Goal: Entertainment & Leisure: Browse casually

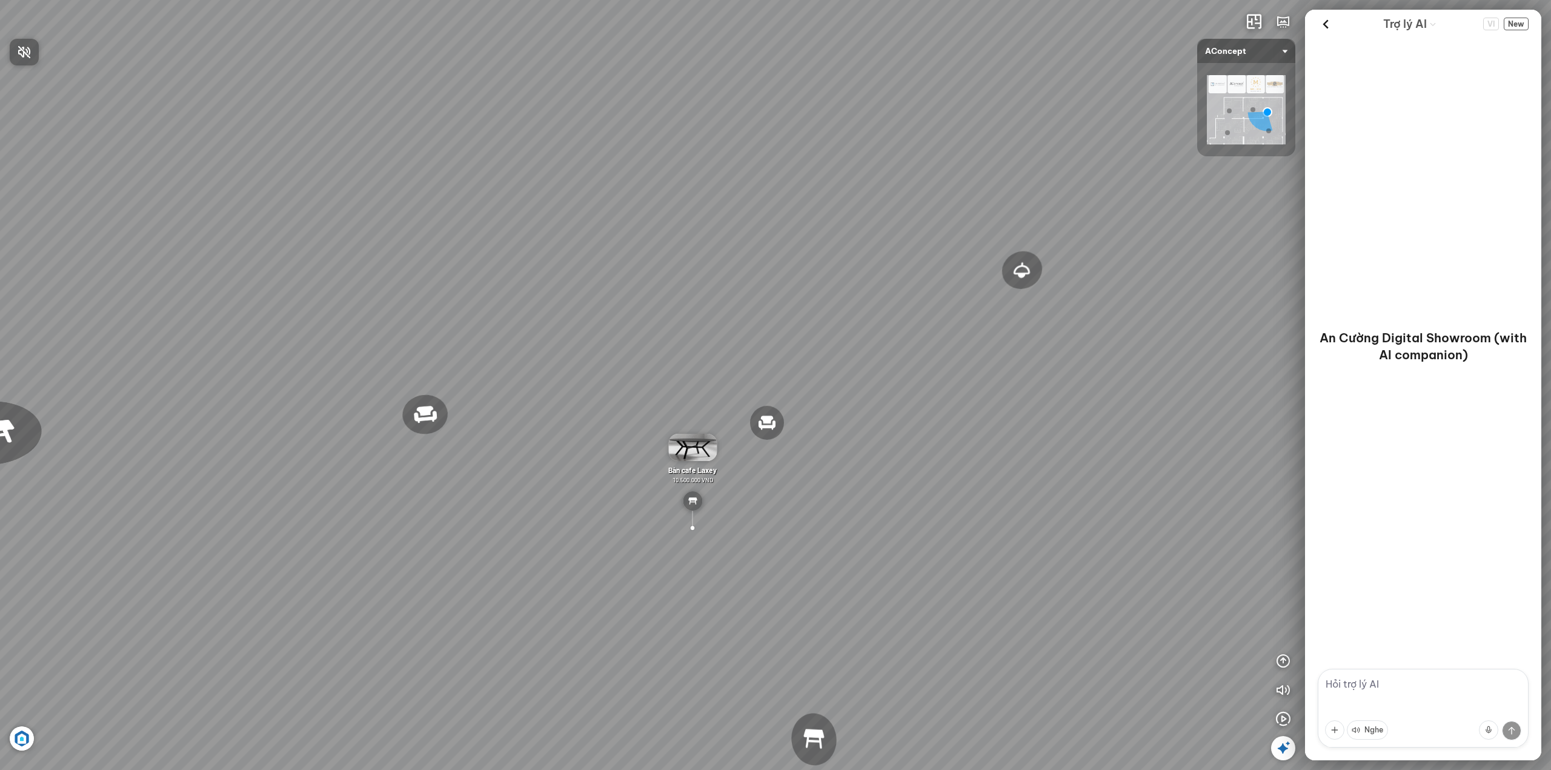
click at [24, 53] on icon "button" at bounding box center [24, 52] width 15 height 15
drag, startPoint x: 591, startPoint y: 298, endPoint x: 411, endPoint y: 302, distance: 179.9
click at [411, 302] on div "Ghế thư [PERSON_NAME] Ghế [PERSON_NAME] việc [PERSON_NAME] Bàn ăn Laxey Gối Tựa…" at bounding box center [775, 385] width 1551 height 770
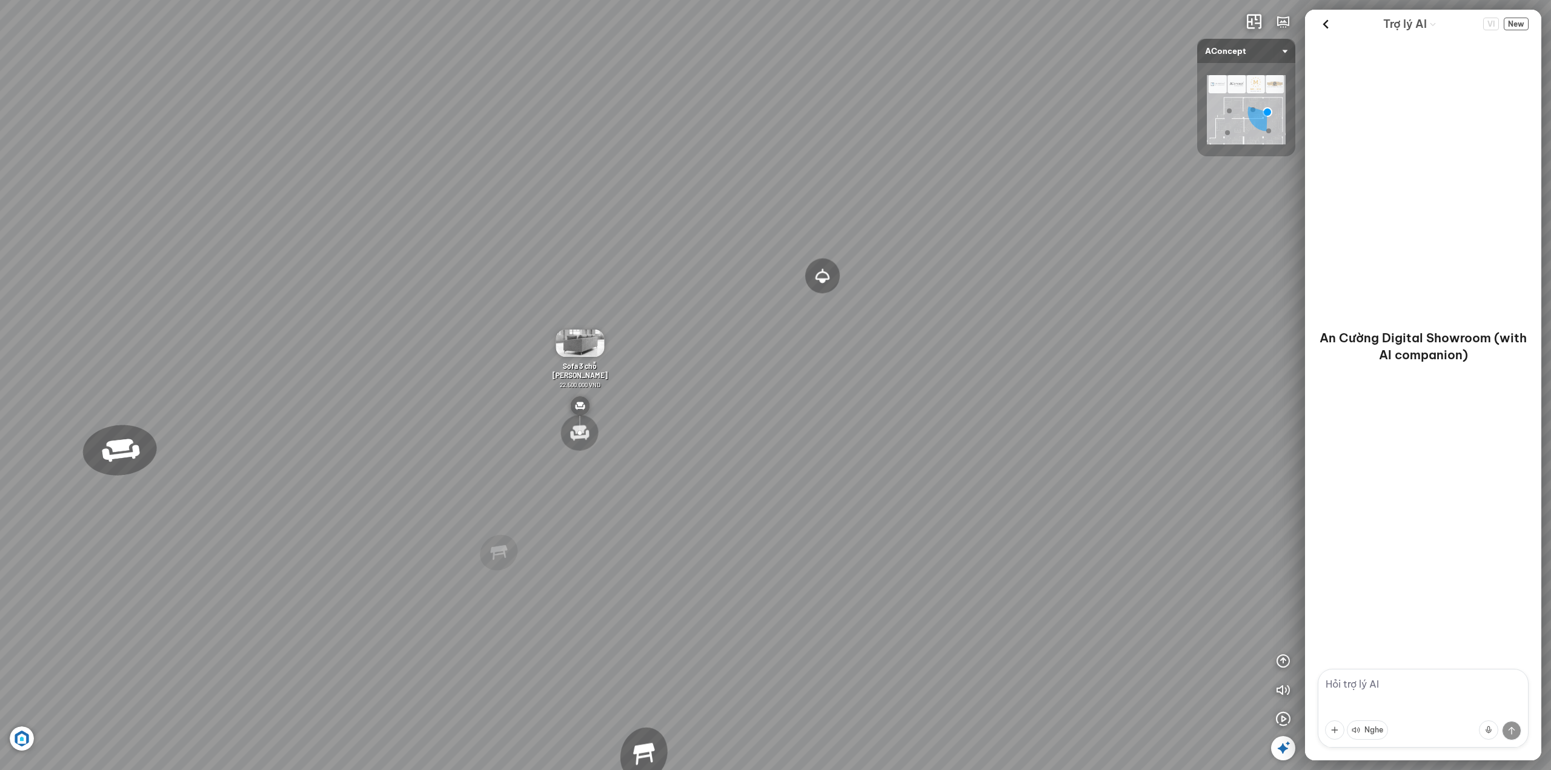
drag, startPoint x: 755, startPoint y: 294, endPoint x: 829, endPoint y: 288, distance: 74.1
click at [826, 289] on div "Ghế thư [PERSON_NAME] Ghế [PERSON_NAME] việc [PERSON_NAME] Bàn ăn Laxey Gối Tựa…" at bounding box center [775, 385] width 1551 height 770
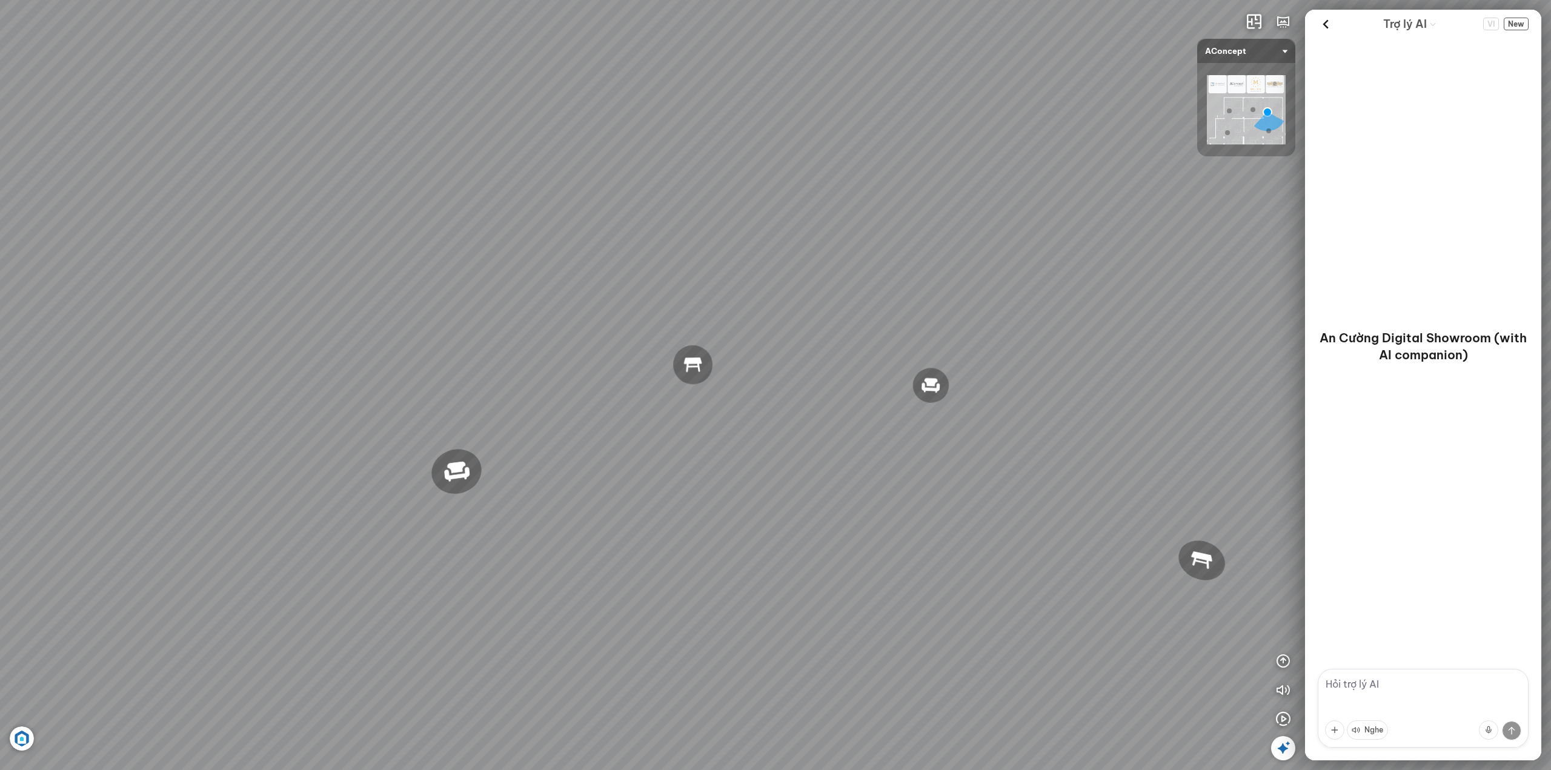
drag, startPoint x: 612, startPoint y: 337, endPoint x: 812, endPoint y: 333, distance: 199.3
click at [793, 335] on div "Ghế thư [PERSON_NAME] Ghế [PERSON_NAME] việc [PERSON_NAME] Bàn ăn Laxey Gối Tựa…" at bounding box center [775, 385] width 1551 height 770
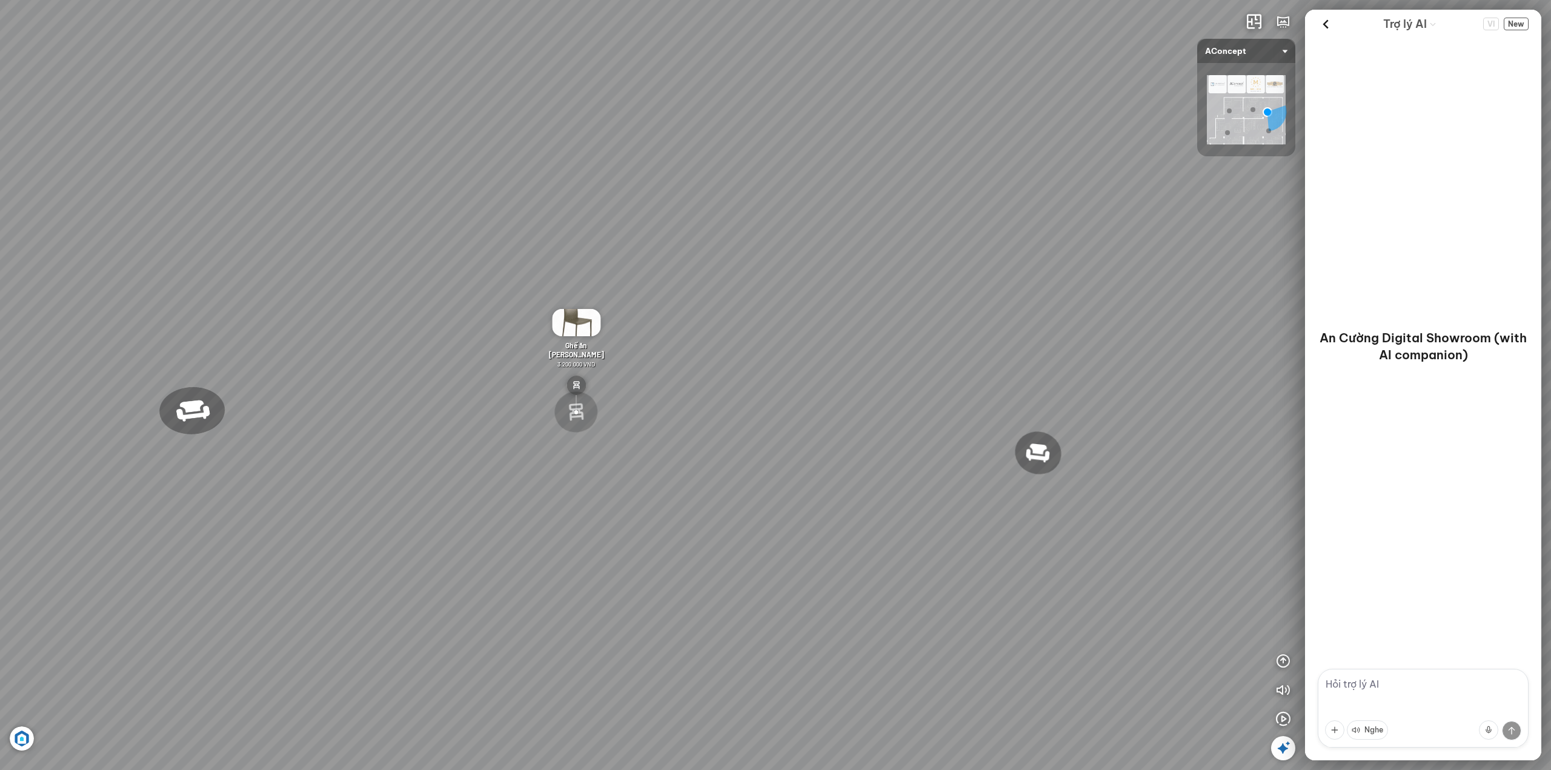
drag, startPoint x: 654, startPoint y: 371, endPoint x: 819, endPoint y: 369, distance: 165.4
click at [804, 369] on div "Ghế thư [PERSON_NAME] Ghế [PERSON_NAME] việc [PERSON_NAME] Bàn ăn Laxey Gối Tựa…" at bounding box center [775, 385] width 1551 height 770
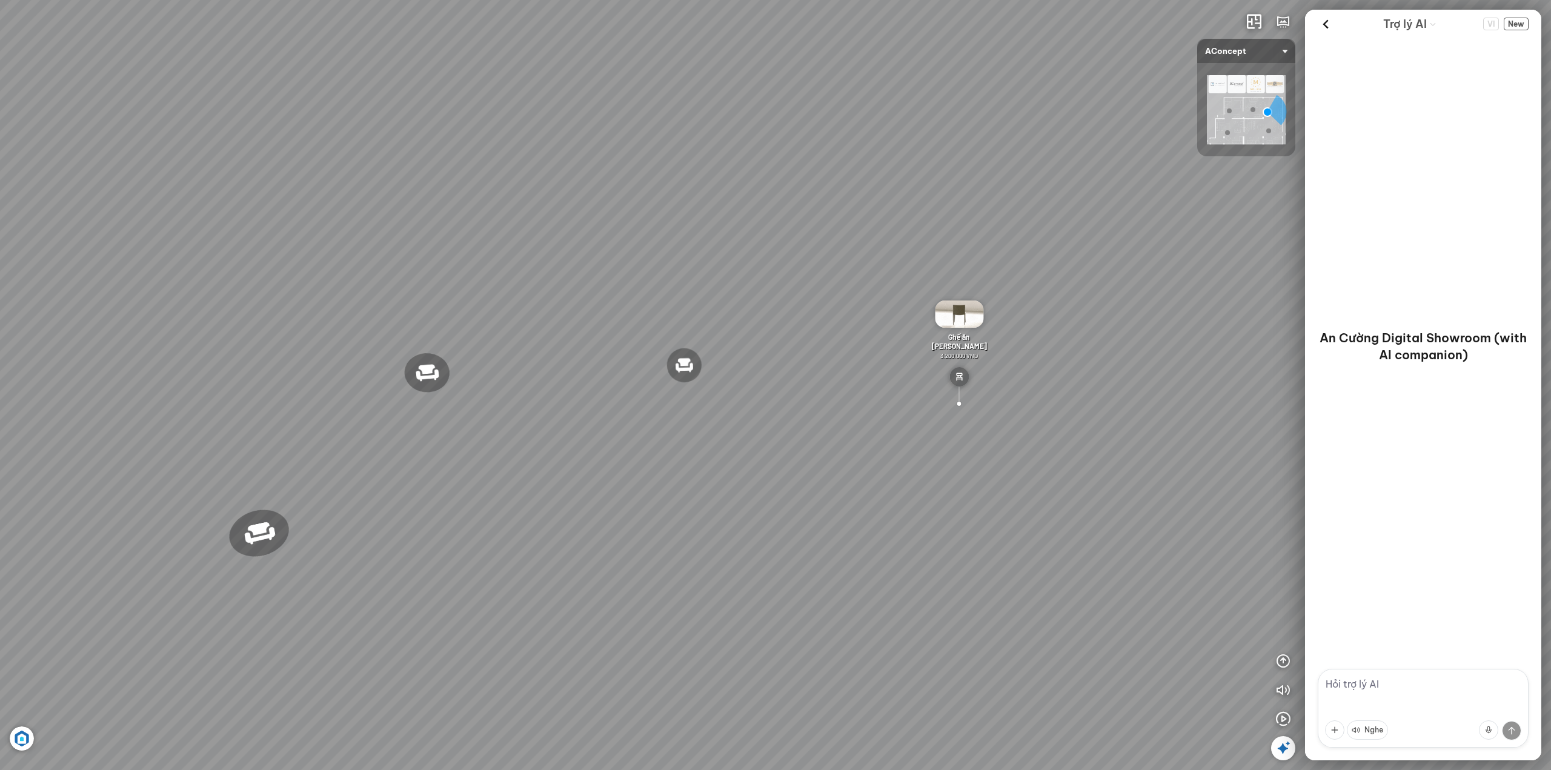
drag, startPoint x: 647, startPoint y: 342, endPoint x: 771, endPoint y: 404, distance: 138.7
click at [771, 404] on div "Ghế thư [PERSON_NAME] Ghế [PERSON_NAME] việc [PERSON_NAME] Bàn ăn Laxey Gối Tựa…" at bounding box center [775, 385] width 1551 height 770
drag, startPoint x: 1043, startPoint y: 295, endPoint x: 730, endPoint y: 250, distance: 315.9
click at [695, 247] on div "Ghế thư [PERSON_NAME] Ghế [PERSON_NAME] việc [PERSON_NAME] Bàn ăn Laxey Gối Tựa…" at bounding box center [775, 385] width 1551 height 770
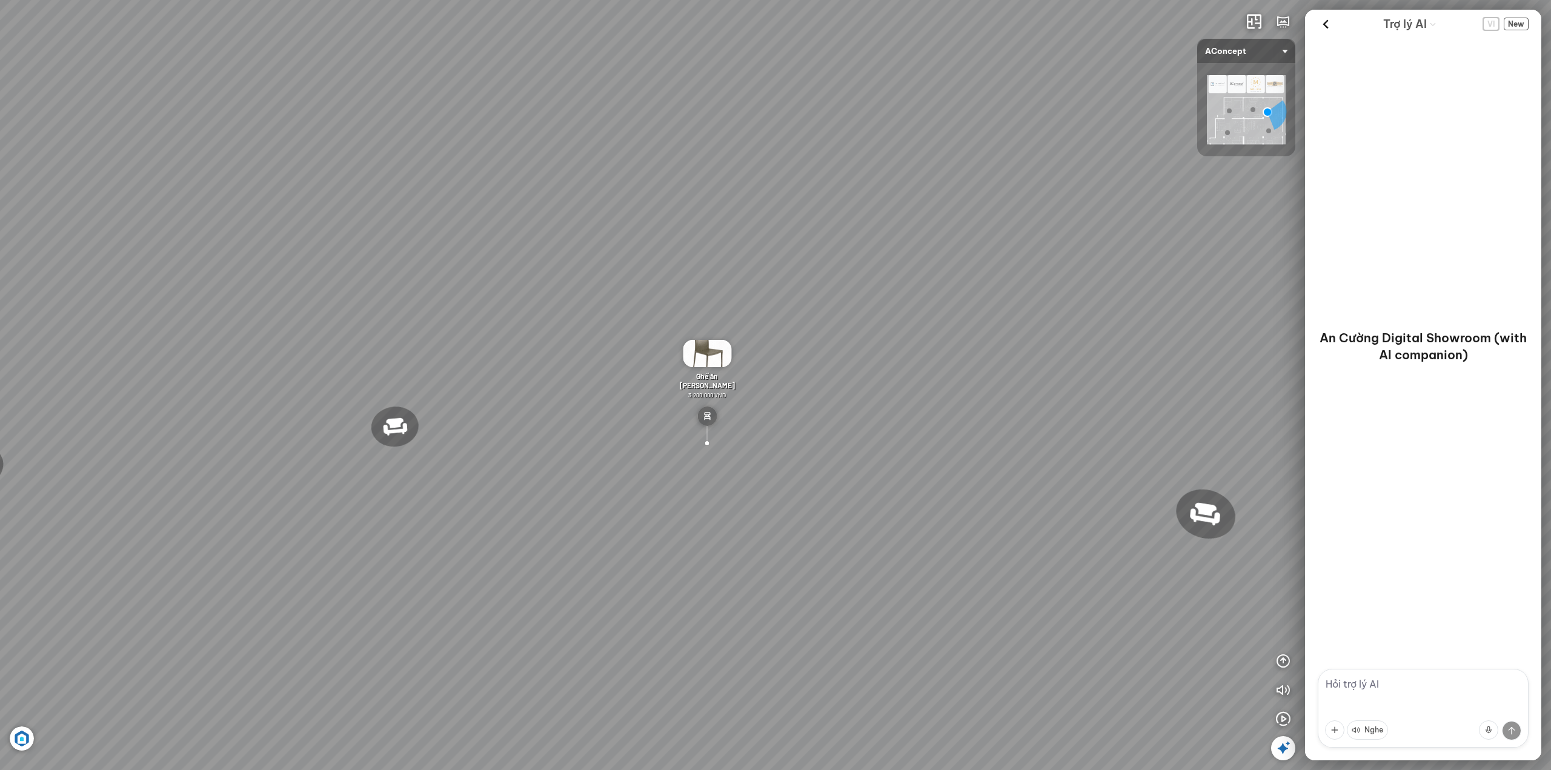
click at [1489, 27] on span "VI" at bounding box center [1491, 24] width 16 height 13
click at [1358, 682] on textarea at bounding box center [1423, 708] width 211 height 79
click at [1519, 21] on span "New" at bounding box center [1515, 24] width 25 height 13
click at [1397, 687] on textarea at bounding box center [1423, 708] width 211 height 79
click at [1329, 731] on button at bounding box center [1334, 729] width 19 height 19
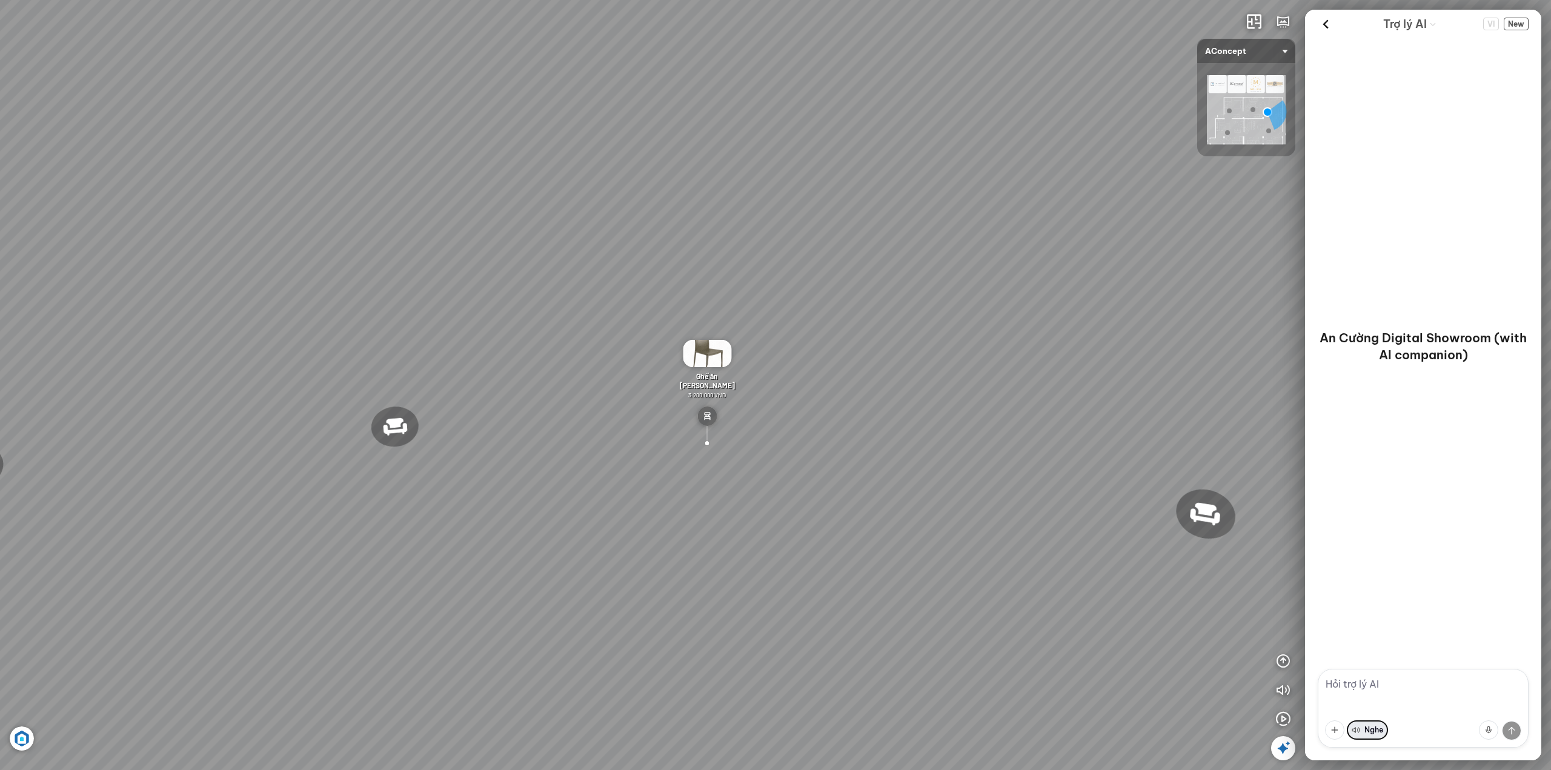
click at [1368, 732] on button "Nghe" at bounding box center [1367, 729] width 41 height 19
click at [1416, 693] on textarea at bounding box center [1423, 708] width 211 height 79
click at [1275, 656] on button "button" at bounding box center [1283, 661] width 24 height 24
click at [1279, 454] on icon "button" at bounding box center [1283, 457] width 15 height 15
click at [1285, 714] on icon "button" at bounding box center [1283, 719] width 15 height 15
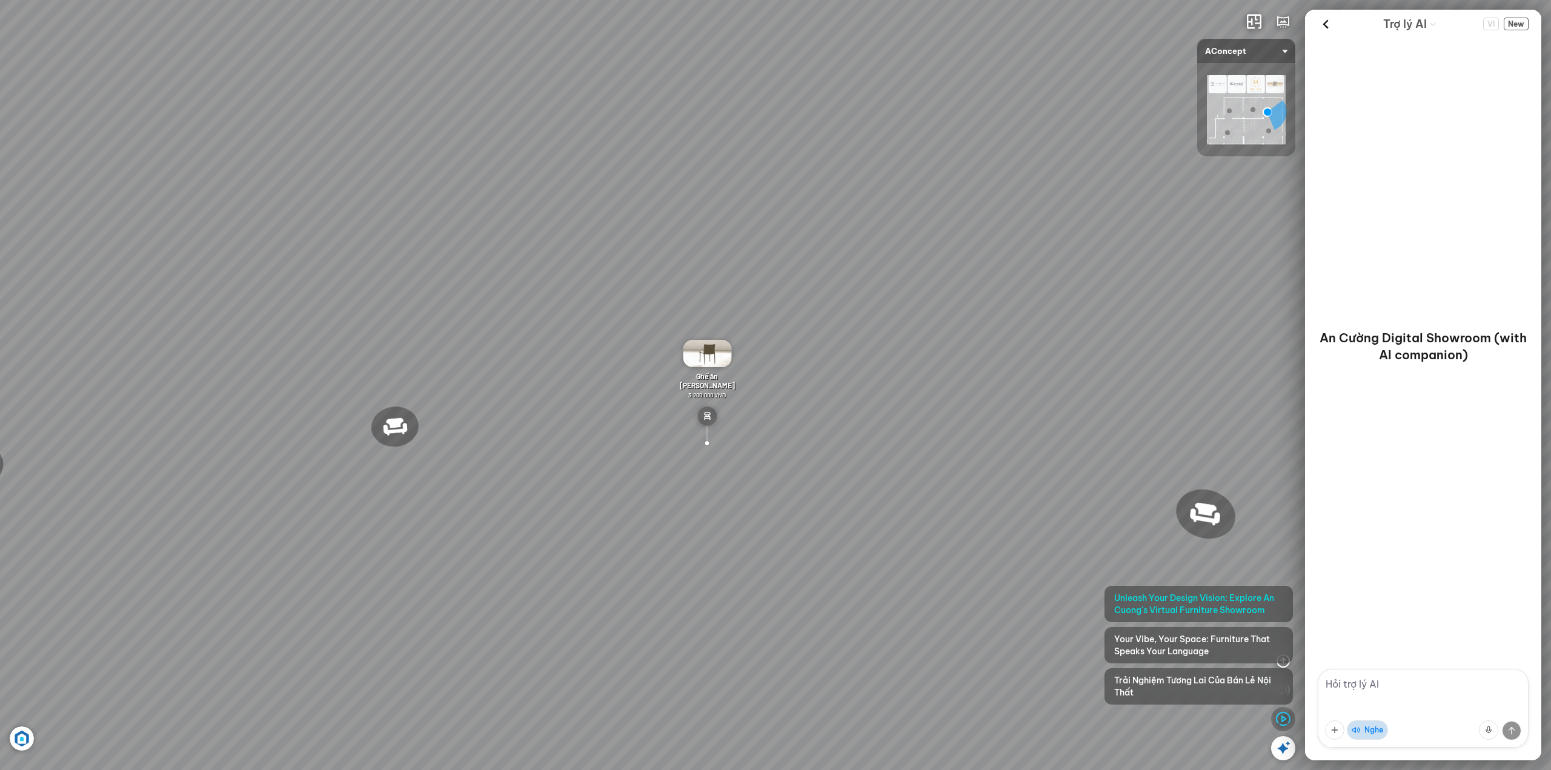
click at [1285, 714] on icon "button" at bounding box center [1283, 719] width 15 height 15
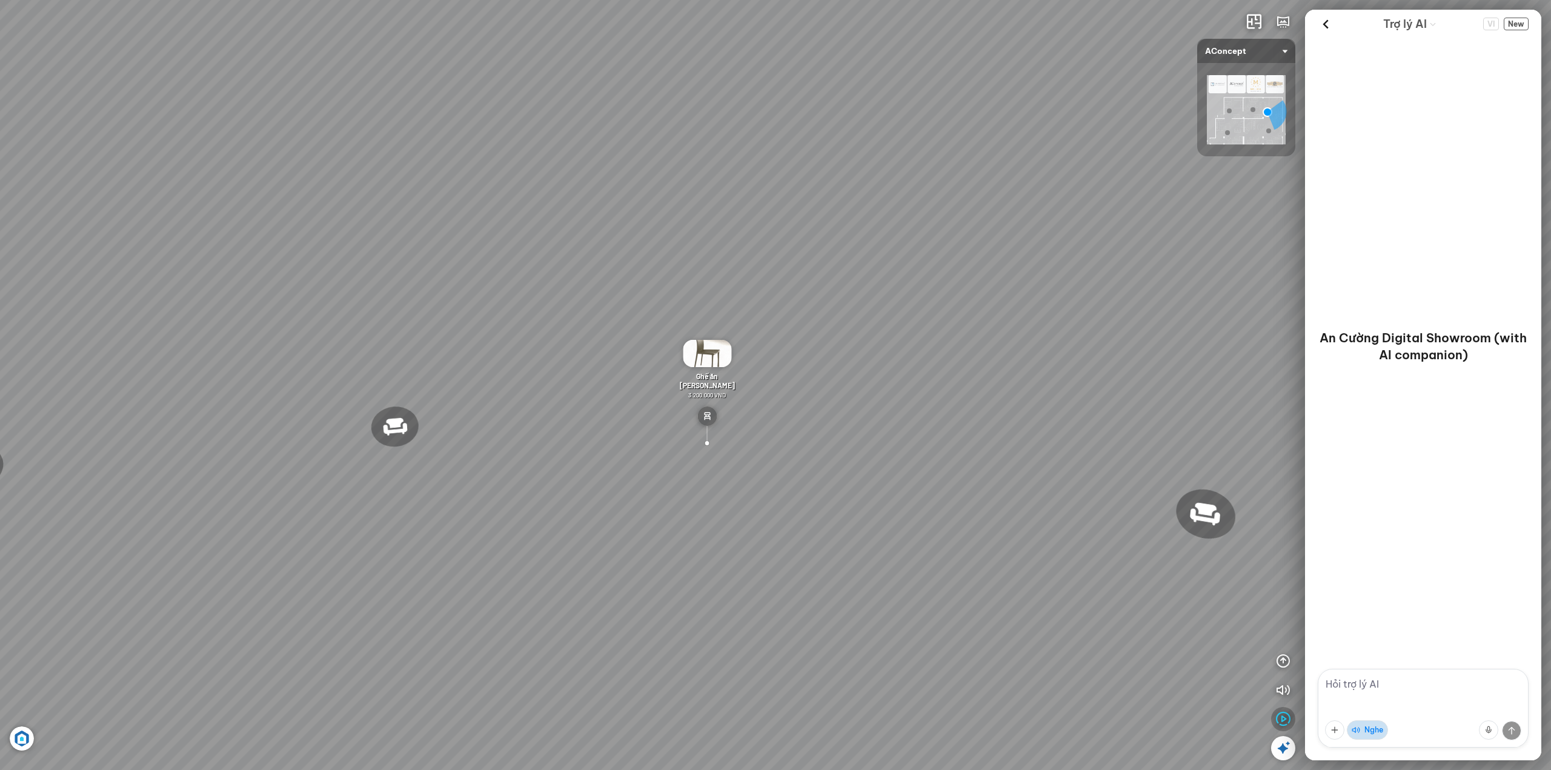
click at [1285, 714] on icon "button" at bounding box center [1283, 719] width 15 height 15
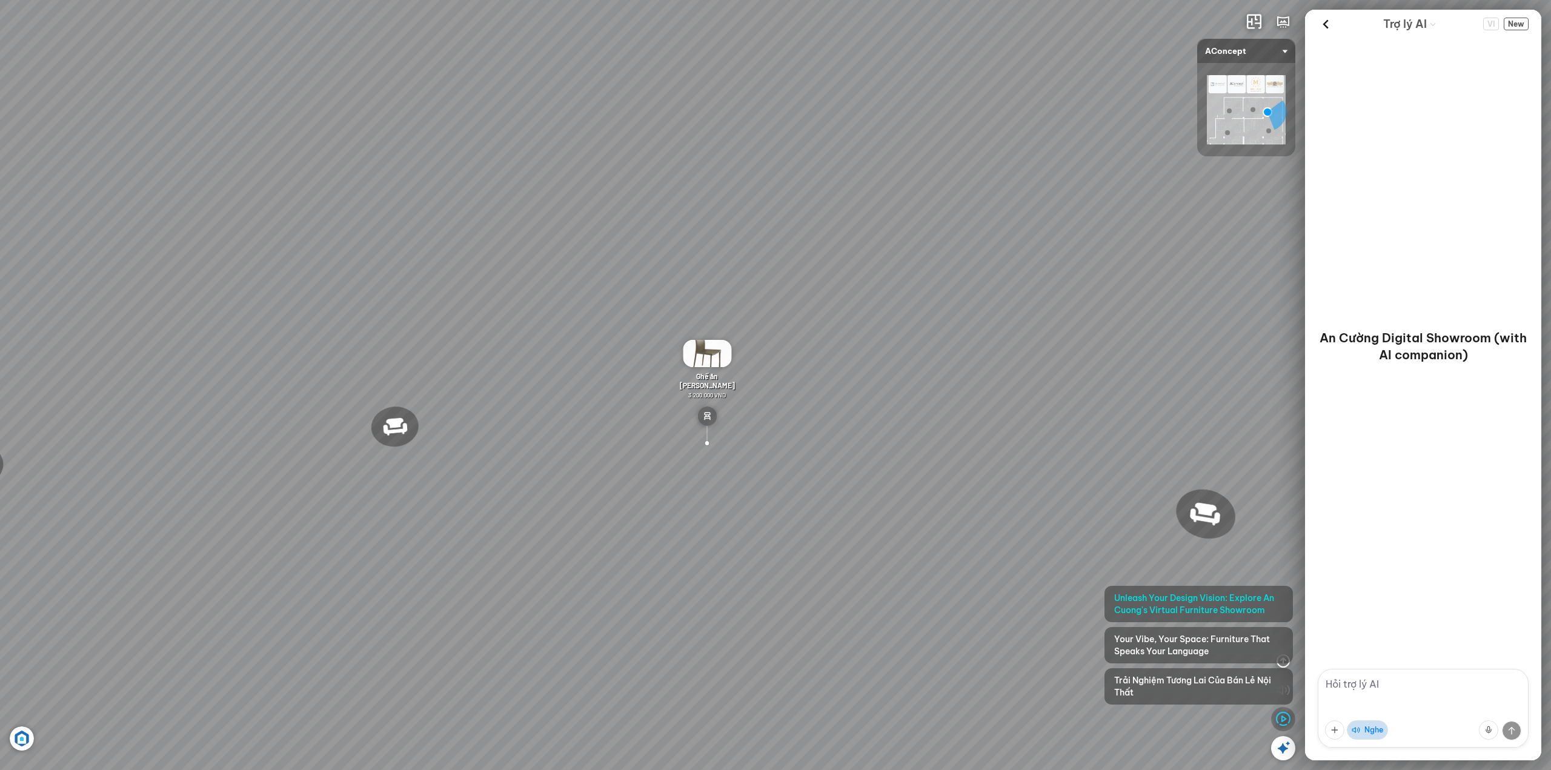
click at [1285, 714] on icon "button" at bounding box center [1283, 719] width 15 height 15
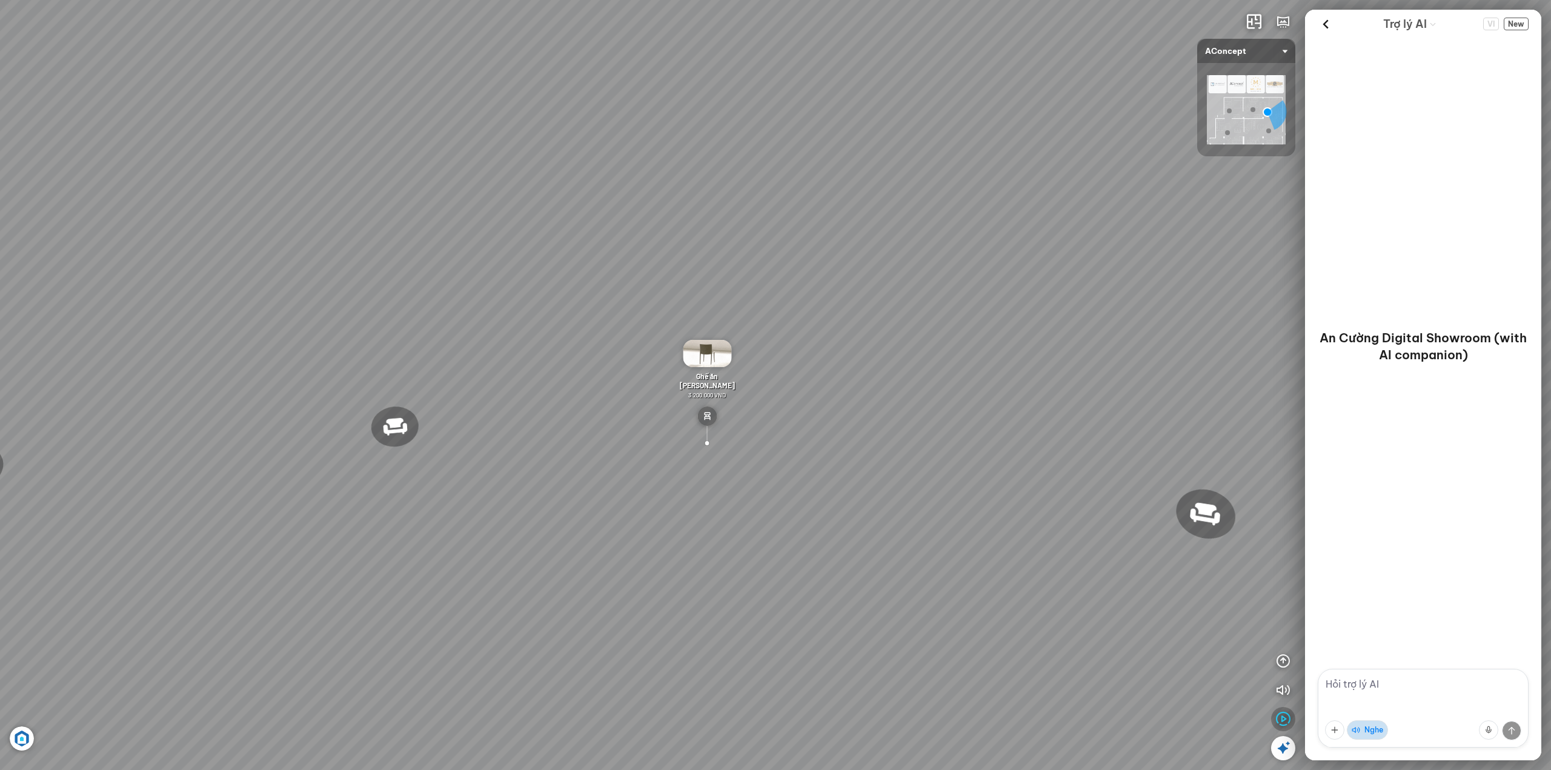
click at [1285, 714] on icon "button" at bounding box center [1283, 719] width 15 height 15
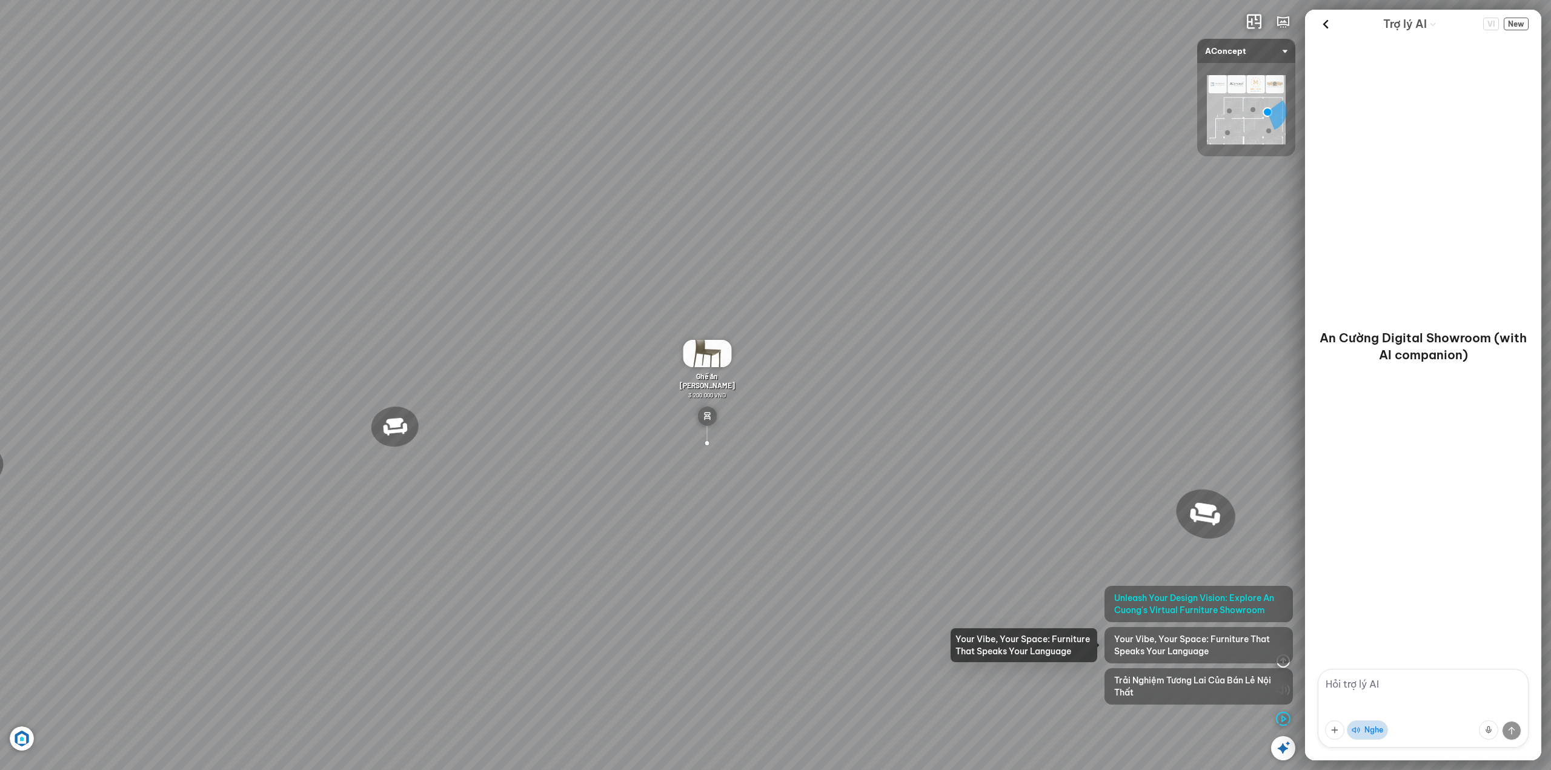
click at [1214, 643] on span "Your Vibe, Your Space: Furniture That Speaks Your Language" at bounding box center [1198, 645] width 169 height 24
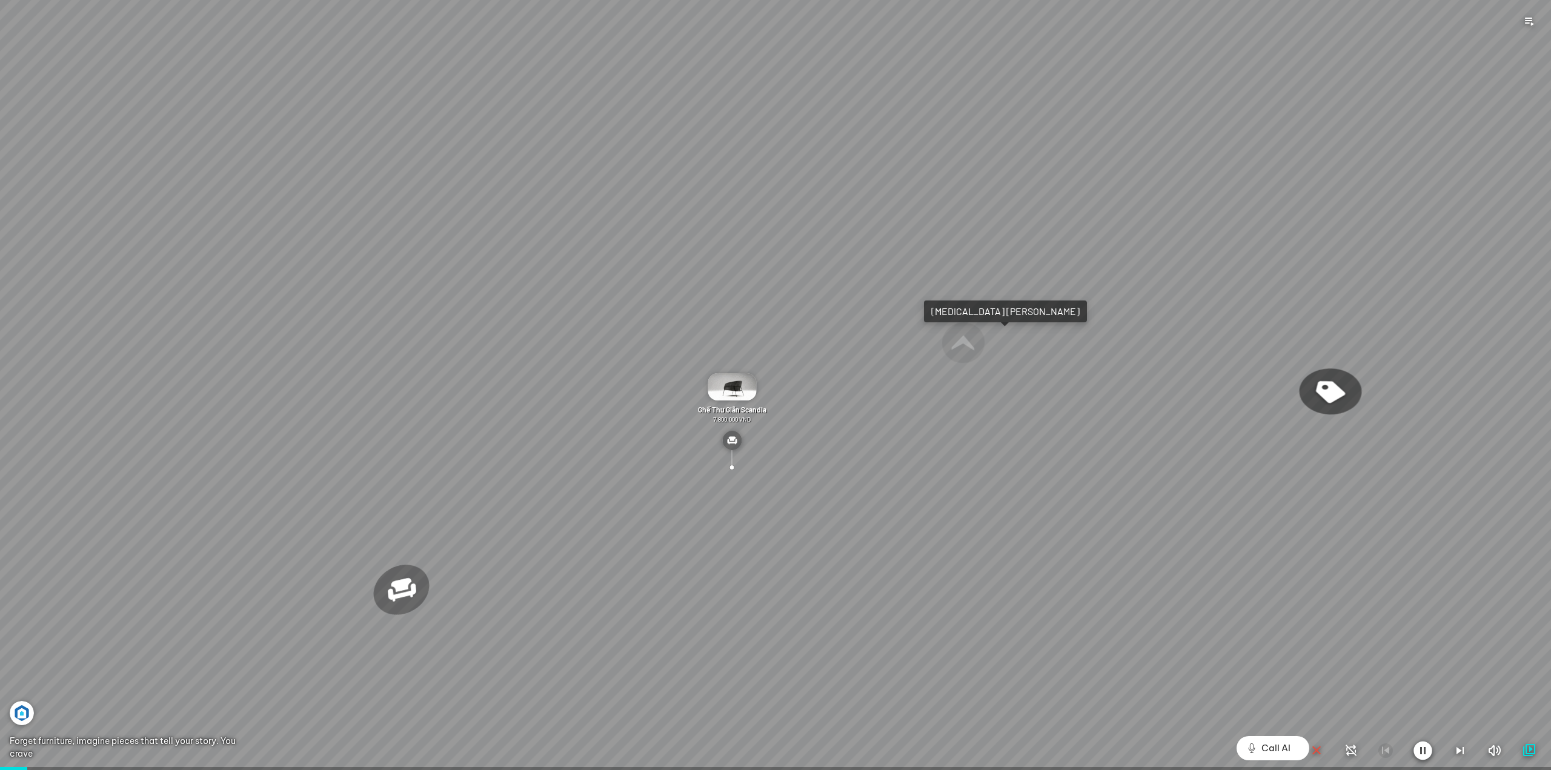
click at [1525, 749] on icon "button" at bounding box center [1529, 750] width 15 height 15
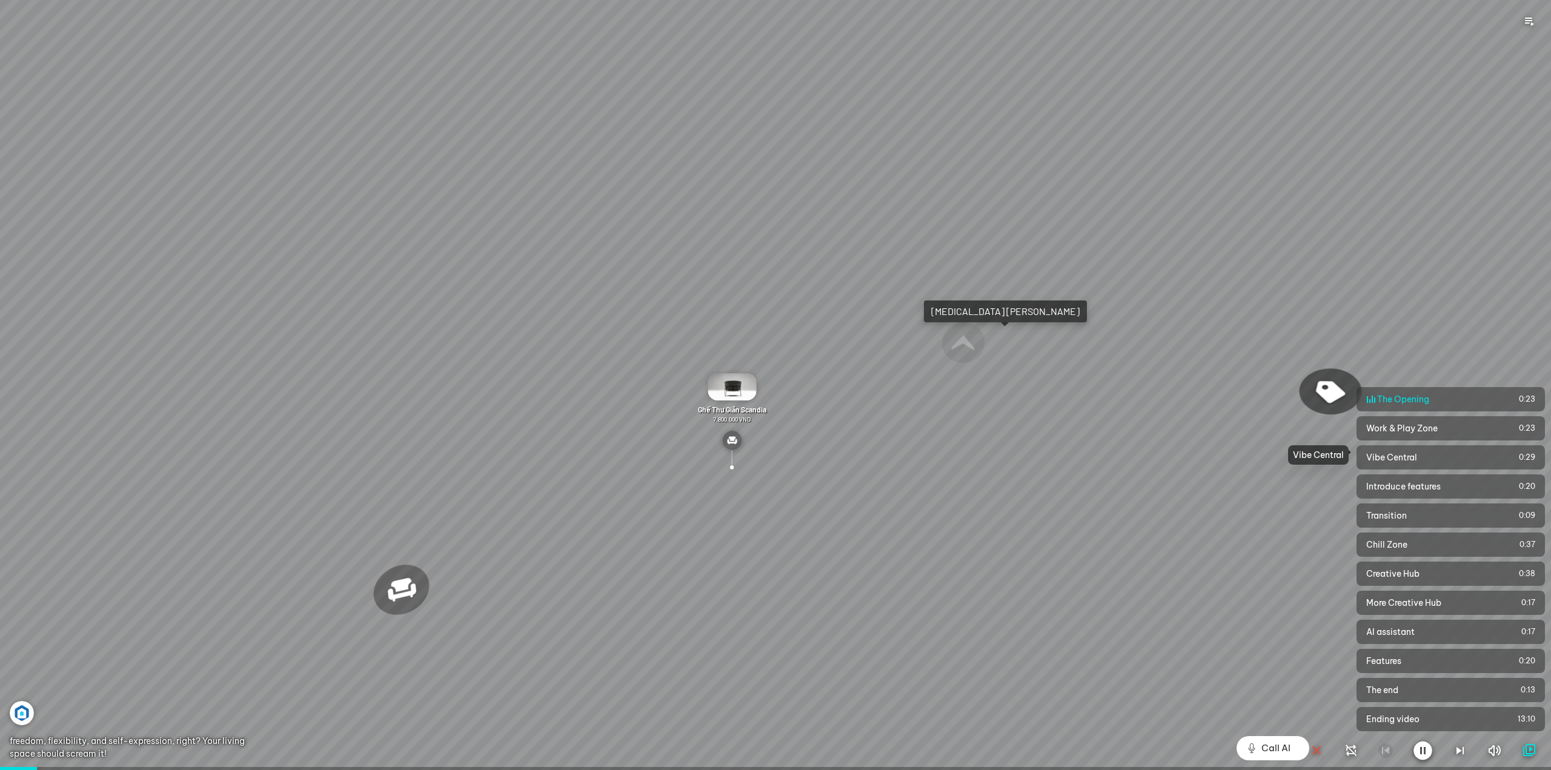
click at [1417, 457] on span "Vibe Central" at bounding box center [1441, 457] width 150 height 12
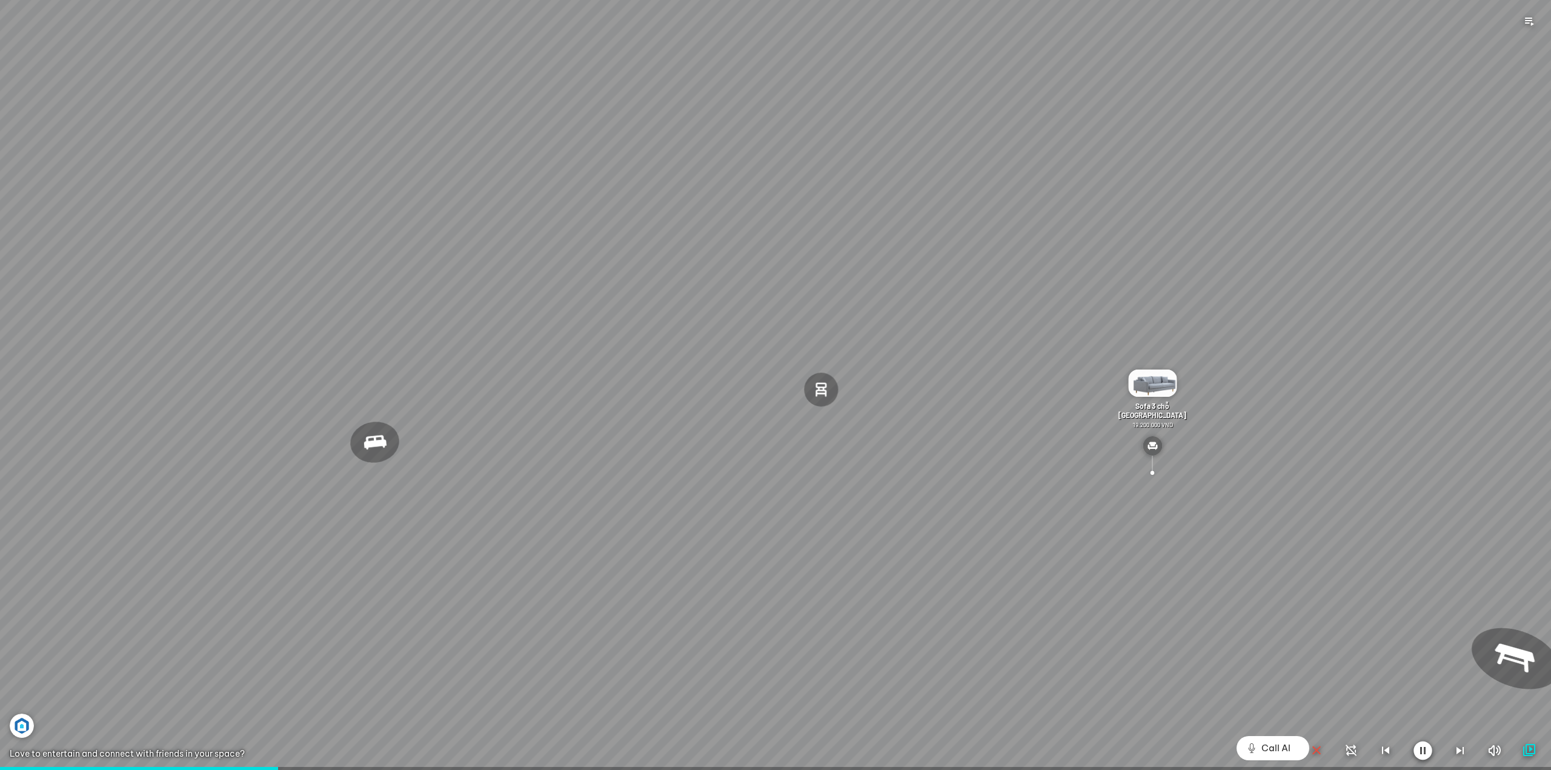
click at [1317, 746] on icon "button" at bounding box center [1316, 750] width 15 height 15
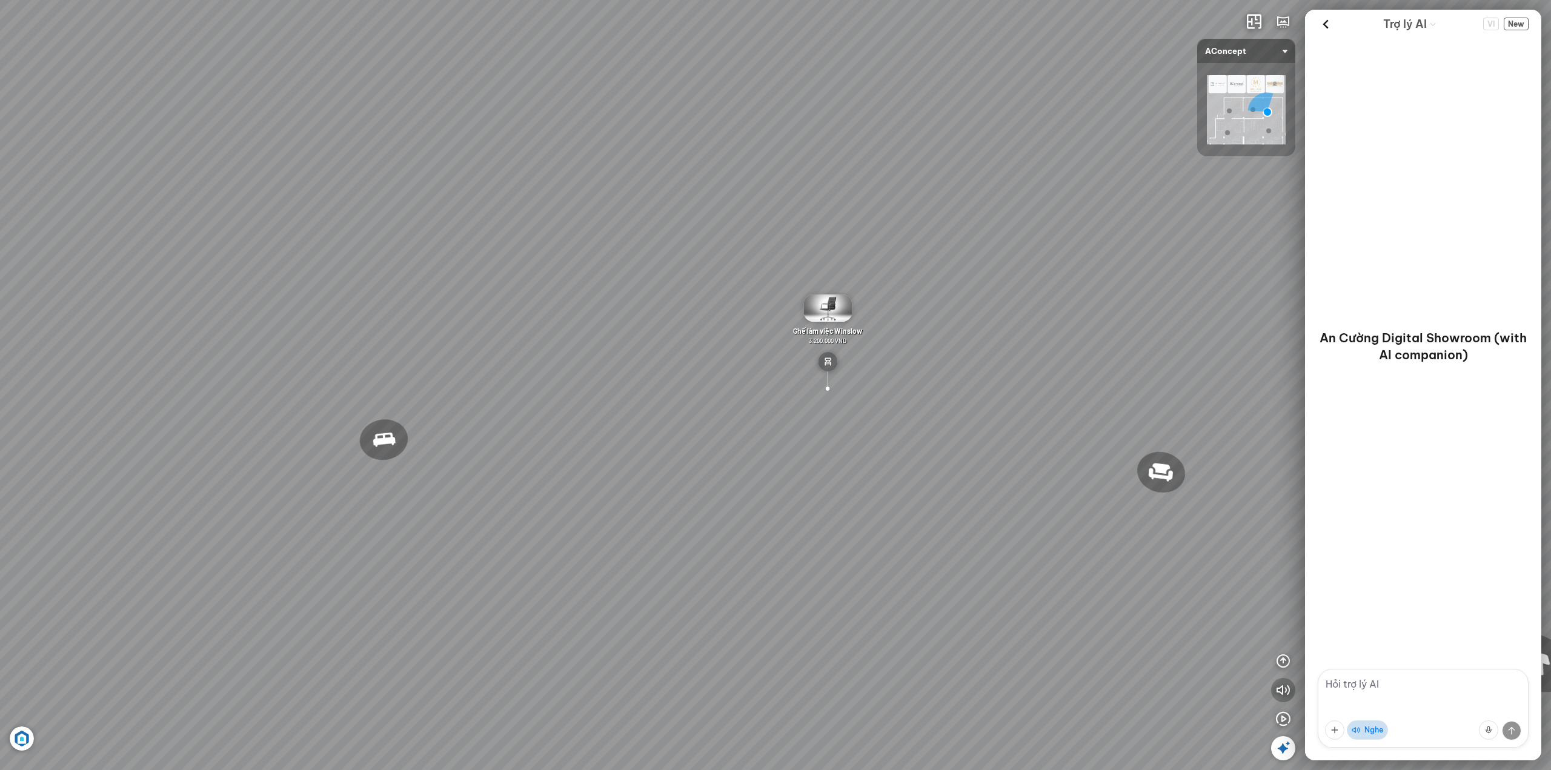
click at [1285, 691] on icon "button" at bounding box center [1283, 690] width 15 height 15
click at [1287, 665] on icon "button" at bounding box center [1283, 661] width 15 height 15
click at [1287, 662] on icon "button" at bounding box center [1283, 661] width 15 height 15
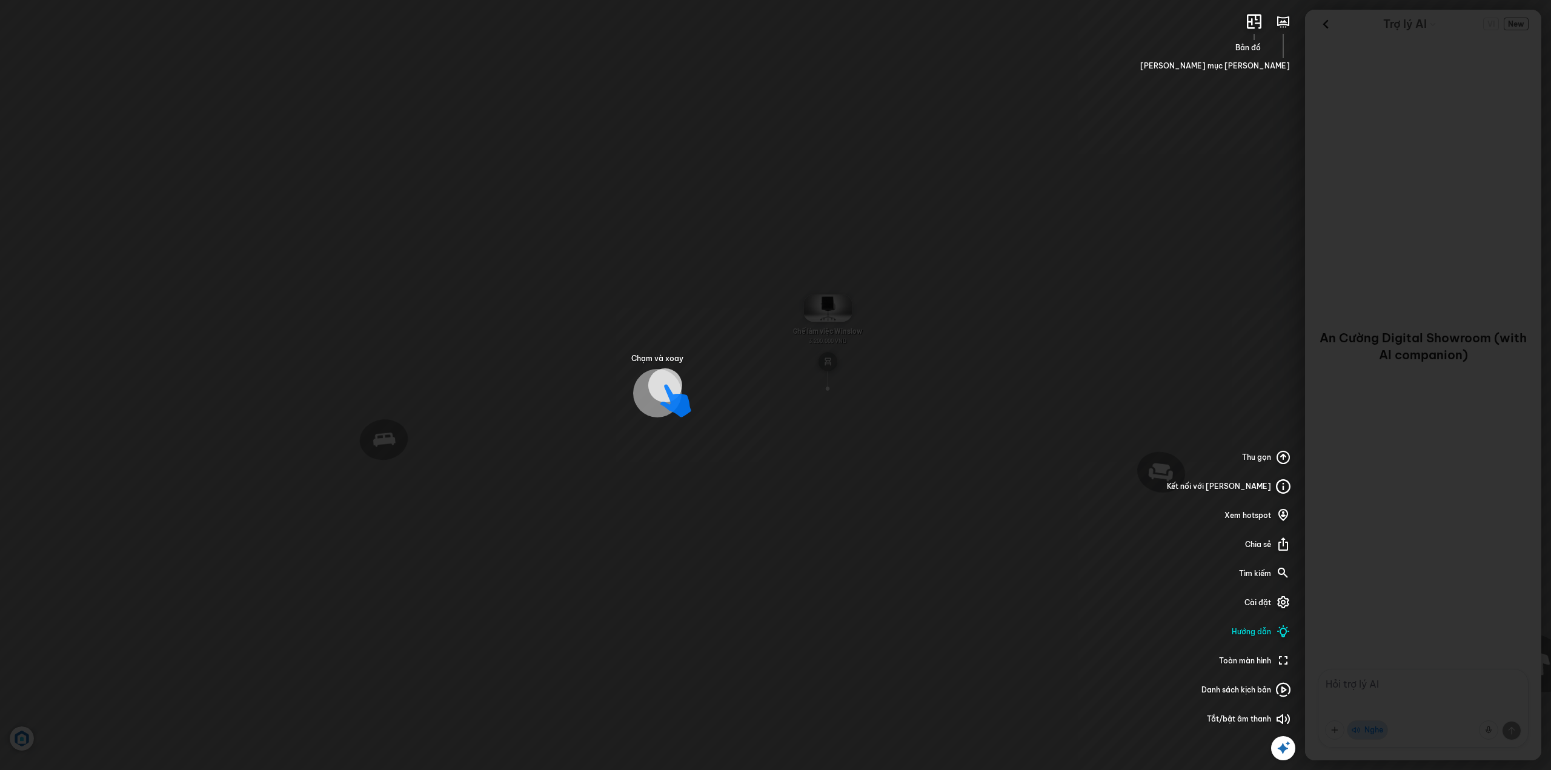
click at [1155, 615] on div "Chạm và xoay Bản đồ [PERSON_NAME] mục [PERSON_NAME] Thu gọn Kết nối với [PERSON…" at bounding box center [775, 385] width 1551 height 770
